Goal: Task Accomplishment & Management: Manage account settings

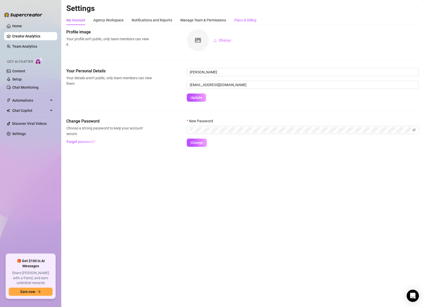
click at [244, 18] on div "Plans & Billing" at bounding box center [245, 20] width 22 height 6
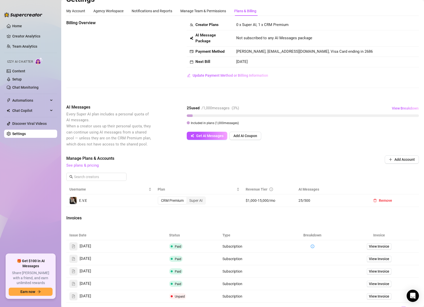
scroll to position [13, 0]
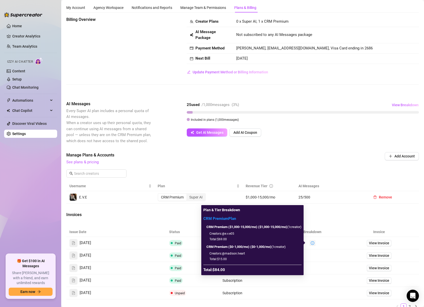
click at [312, 243] on icon "info-circle" at bounding box center [312, 243] width 1 height 2
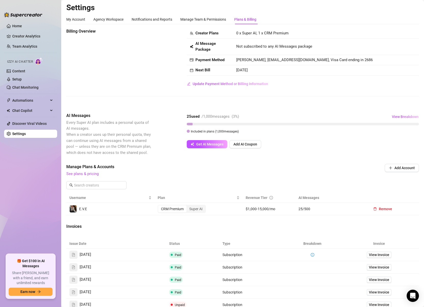
scroll to position [0, 0]
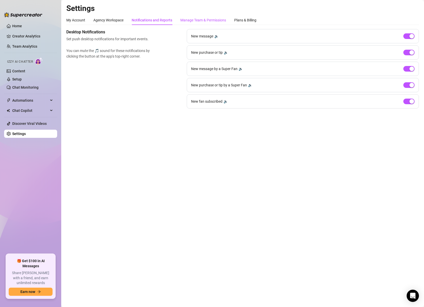
click at [219, 21] on div "Manage Team & Permissions" at bounding box center [203, 20] width 46 height 6
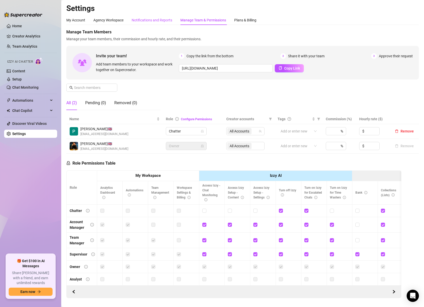
click at [151, 18] on div "Notifications and Reports" at bounding box center [152, 20] width 41 height 6
